Goal: Task Accomplishment & Management: Manage account settings

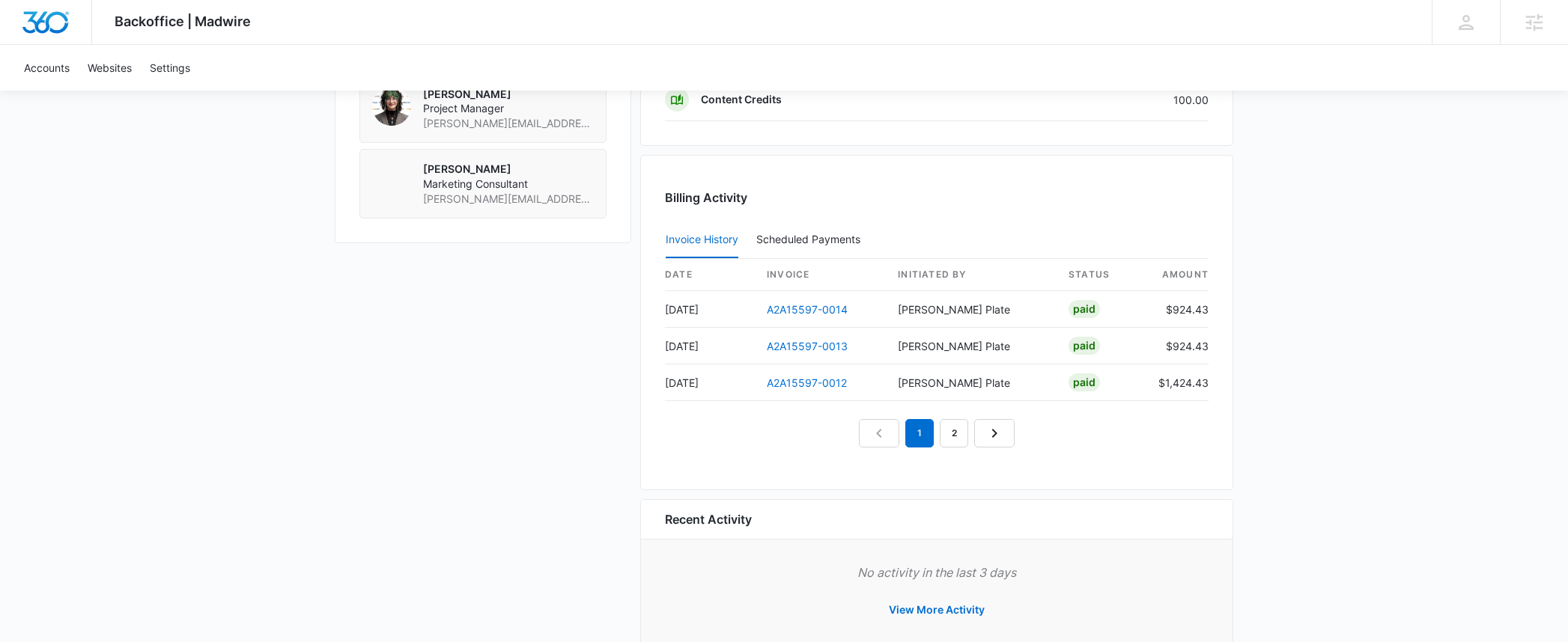
scroll to position [1332, 0]
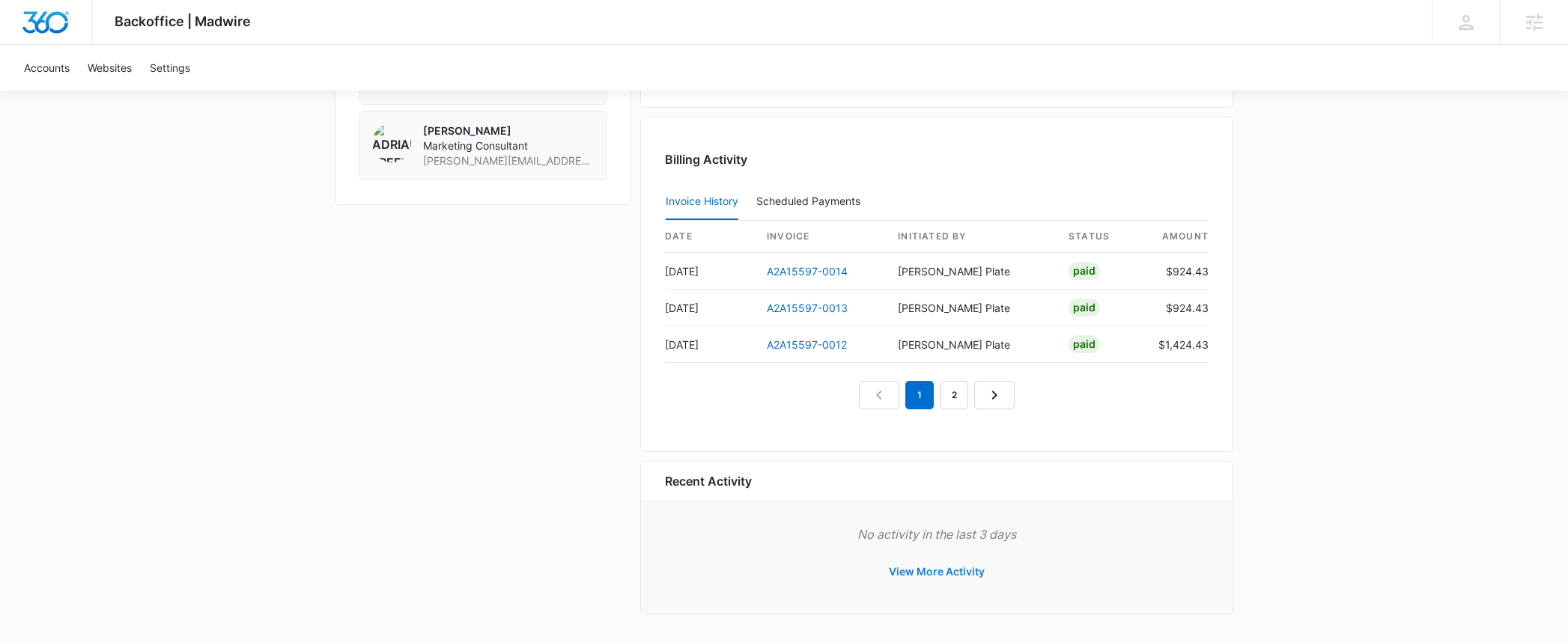
click at [968, 571] on button "View More Activity" at bounding box center [936, 571] width 125 height 36
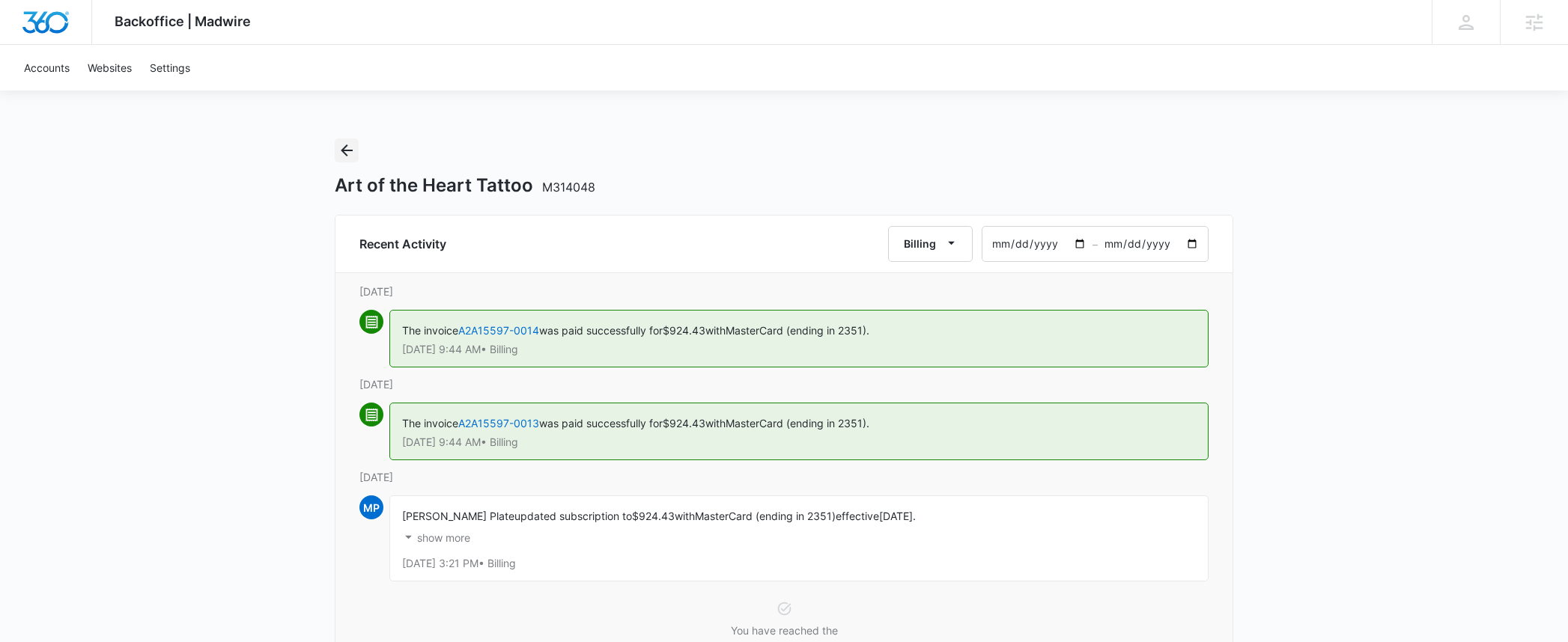
click at [342, 149] on icon "Back" at bounding box center [347, 151] width 17 height 17
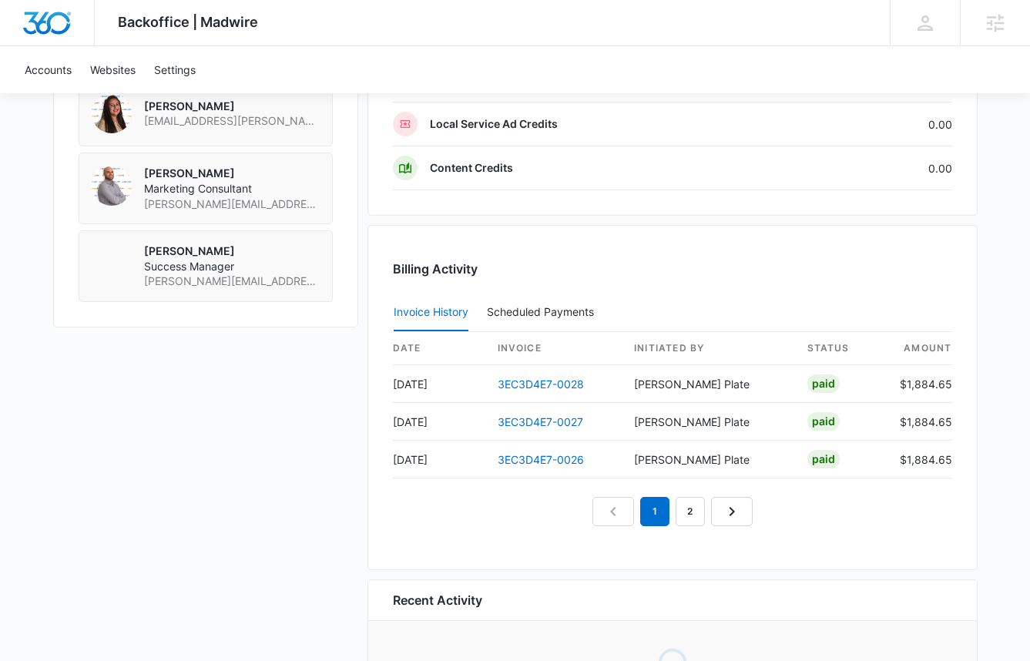
scroll to position [1409, 0]
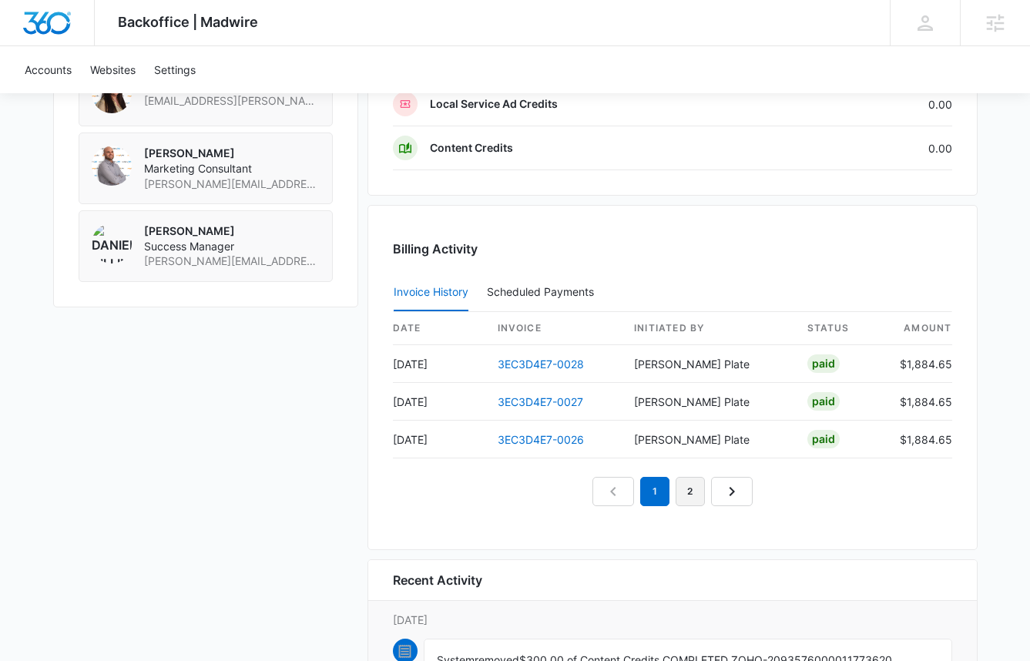
click at [694, 489] on link "2" at bounding box center [690, 491] width 29 height 29
click at [715, 493] on link "3" at bounding box center [708, 491] width 29 height 29
click at [627, 496] on link "1" at bounding box center [619, 491] width 29 height 29
click at [763, 485] on icon "Next Page" at bounding box center [767, 491] width 18 height 18
click at [768, 489] on icon "Next Page" at bounding box center [767, 491] width 18 height 18
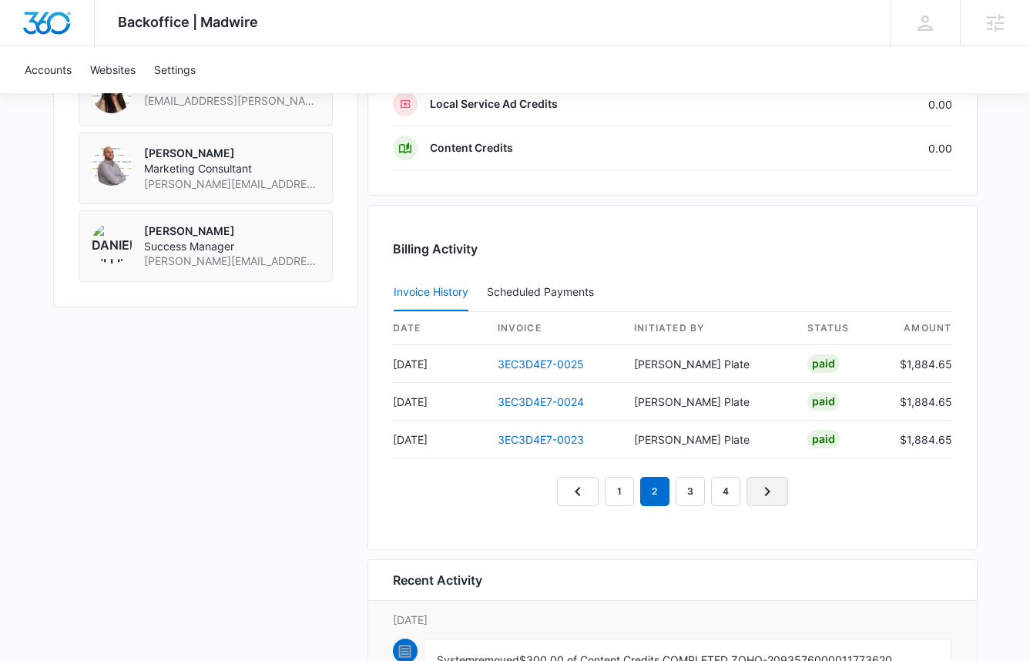
click at [768, 489] on icon "Next Page" at bounding box center [767, 491] width 18 height 18
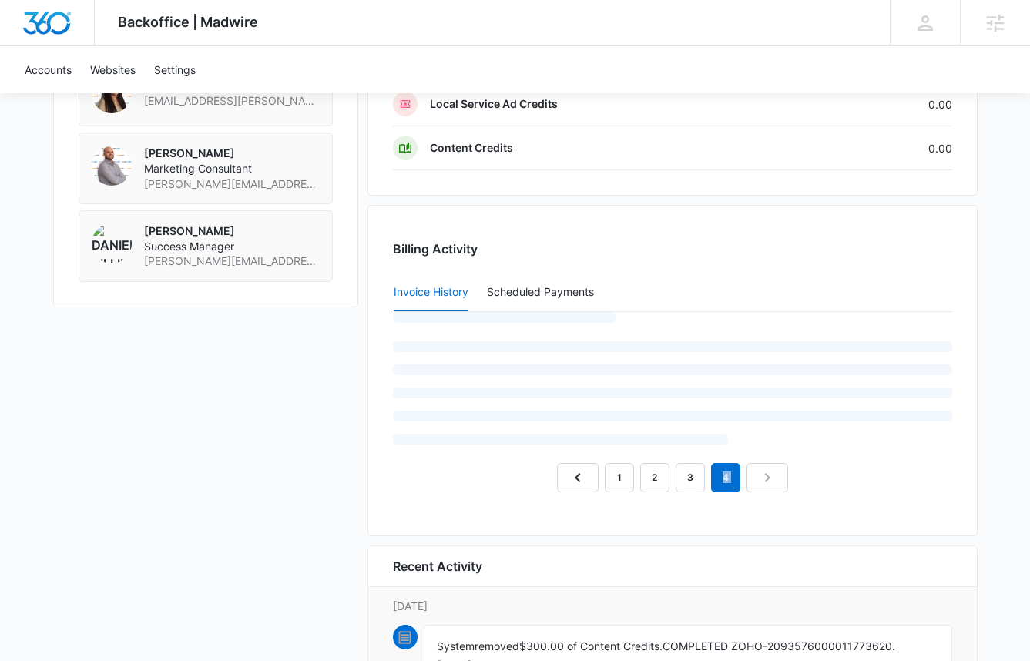
click at [768, 489] on nav "1 2 3 4" at bounding box center [672, 477] width 231 height 29
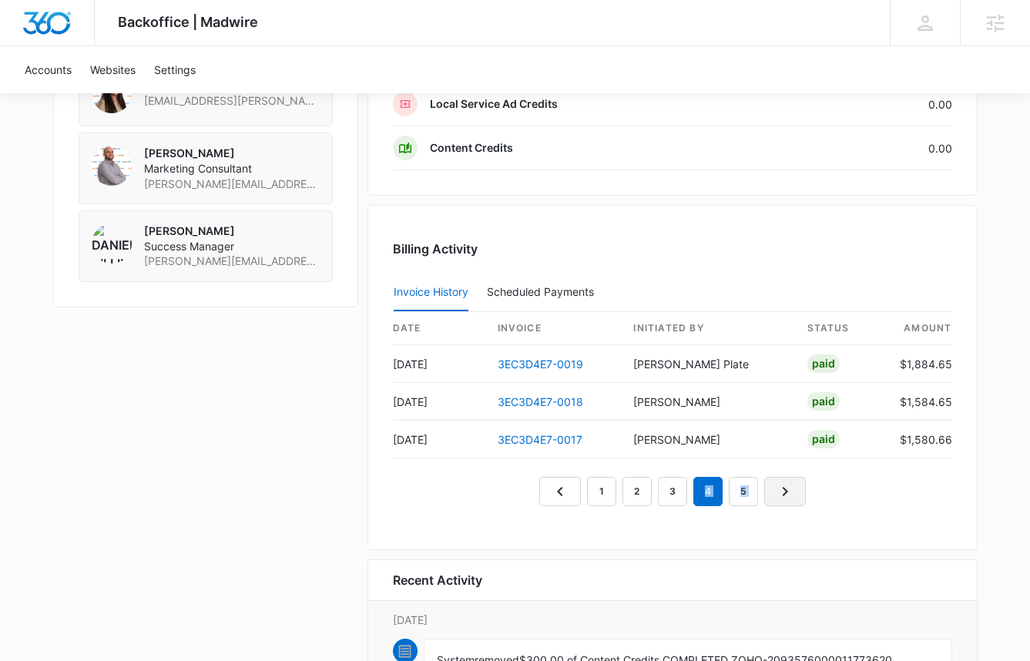
click at [768, 493] on link "Next Page" at bounding box center [785, 491] width 42 height 29
click at [790, 492] on link "Next Page" at bounding box center [803, 491] width 42 height 29
click at [780, 489] on link "7" at bounding box center [778, 491] width 29 height 29
click at [824, 489] on link "Next Page" at bounding box center [839, 491] width 42 height 29
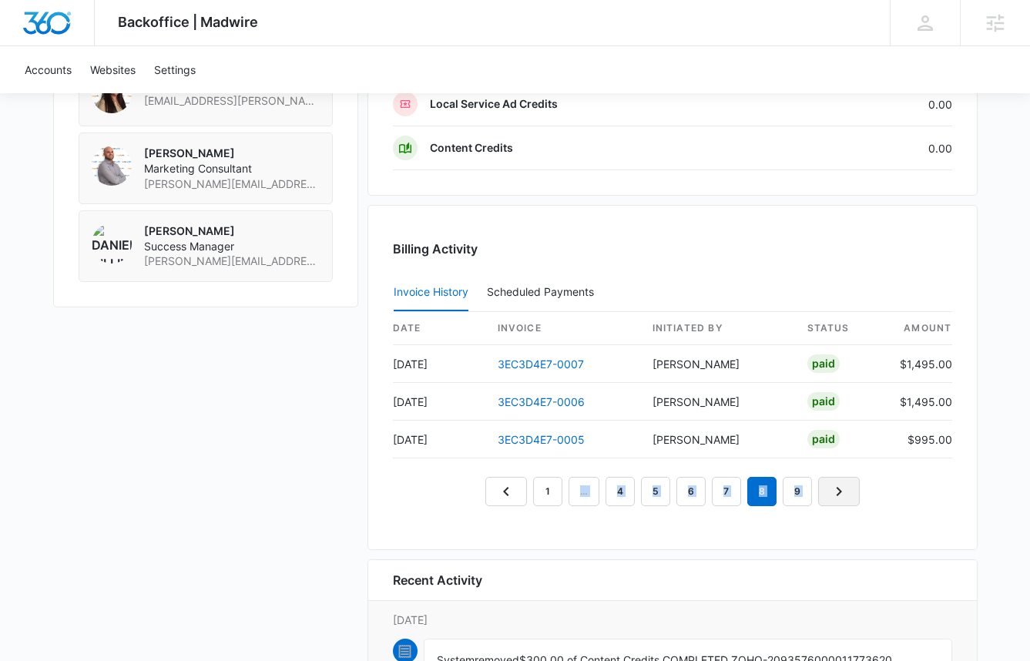
click at [840, 493] on icon "Next Page" at bounding box center [839, 491] width 18 height 18
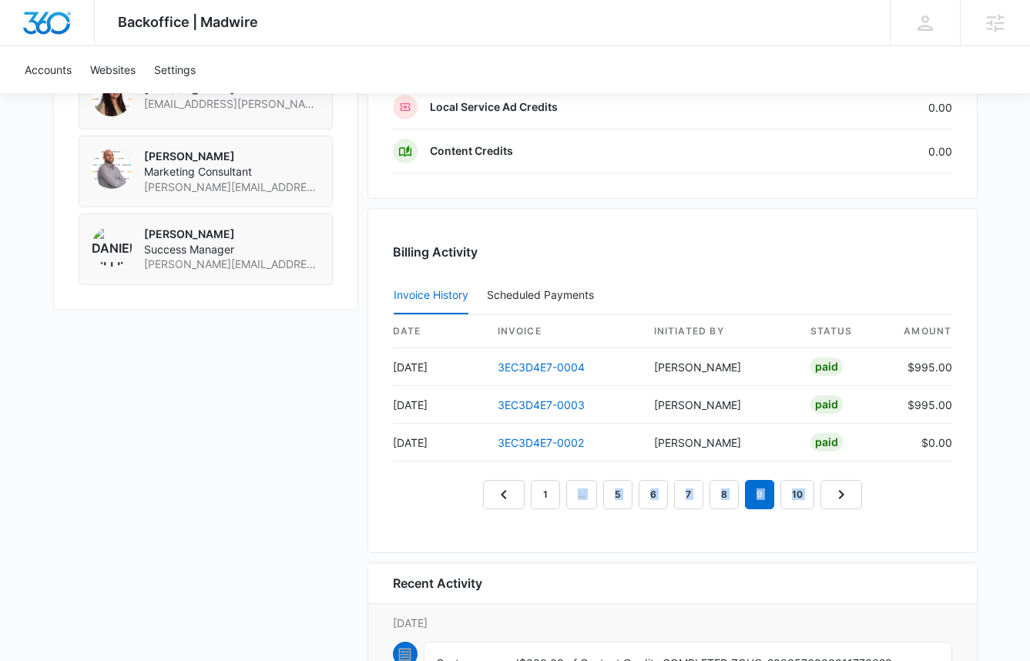
scroll to position [1405, 0]
click at [375, 250] on div "Billing Activity Invoice History Scheduled Payments 0 date invoice Initiated By…" at bounding box center [673, 381] width 610 height 345
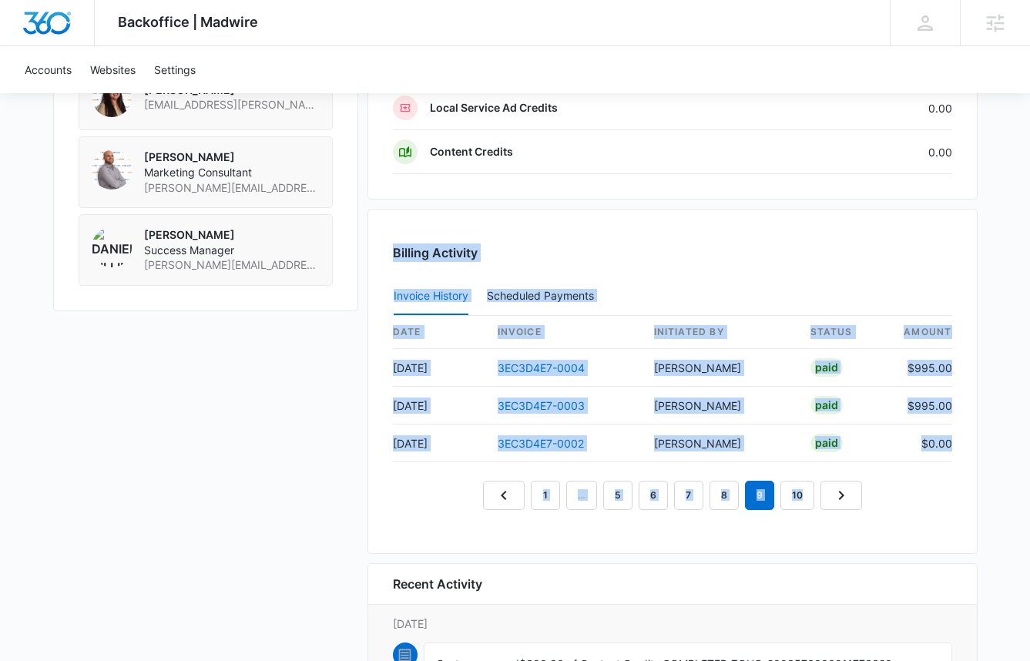
drag, startPoint x: 380, startPoint y: 233, endPoint x: 848, endPoint y: 537, distance: 557.7
click at [848, 537] on div "Billing Activity Invoice History Scheduled Payments 0 date invoice Initiated By…" at bounding box center [673, 381] width 610 height 345
click at [667, 548] on div "Billing Activity Invoice History Scheduled Payments 0 date invoice Initiated By…" at bounding box center [673, 380] width 610 height 345
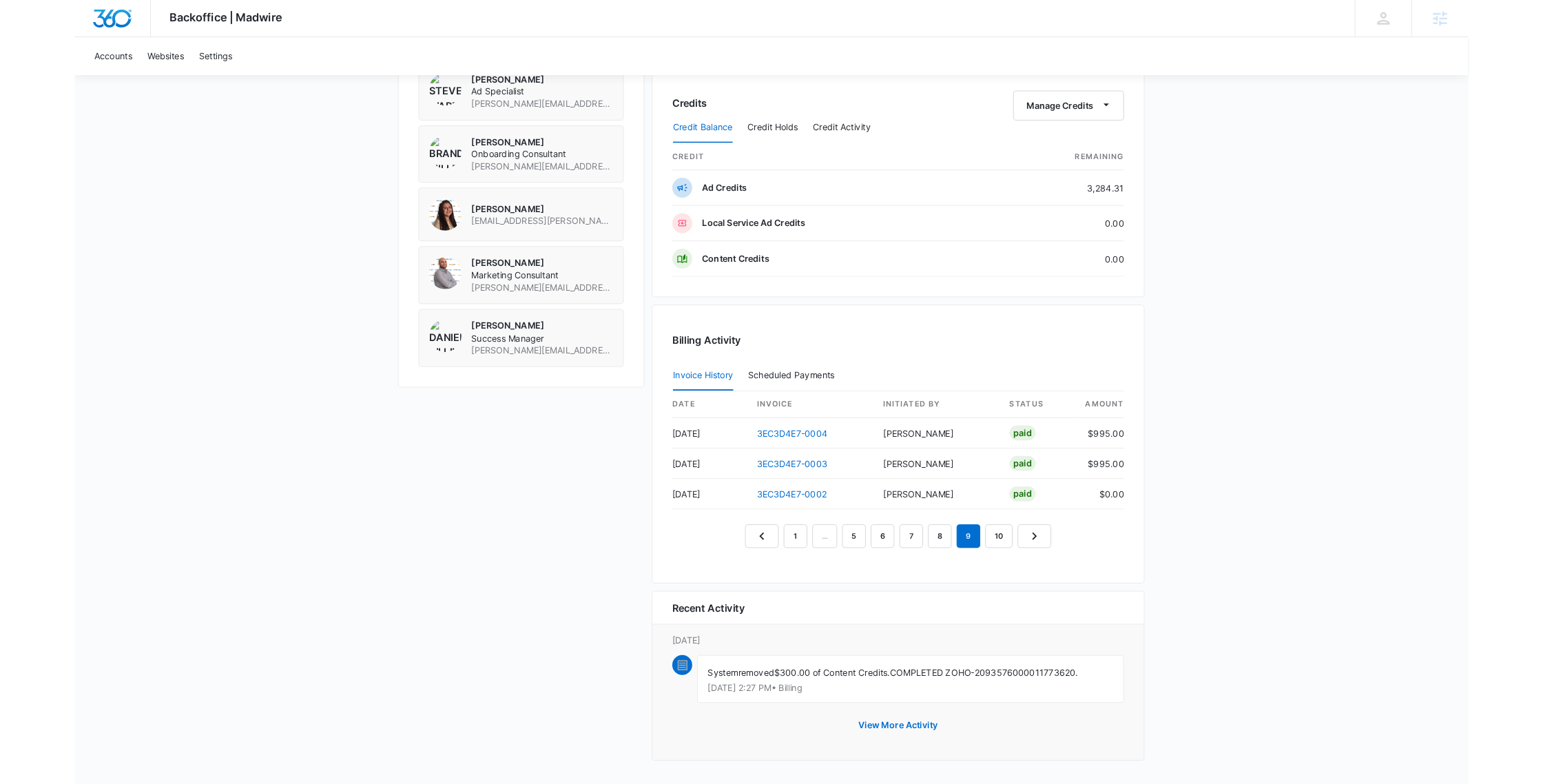
scroll to position [1189, 0]
